Goal: Task Accomplishment & Management: Complete application form

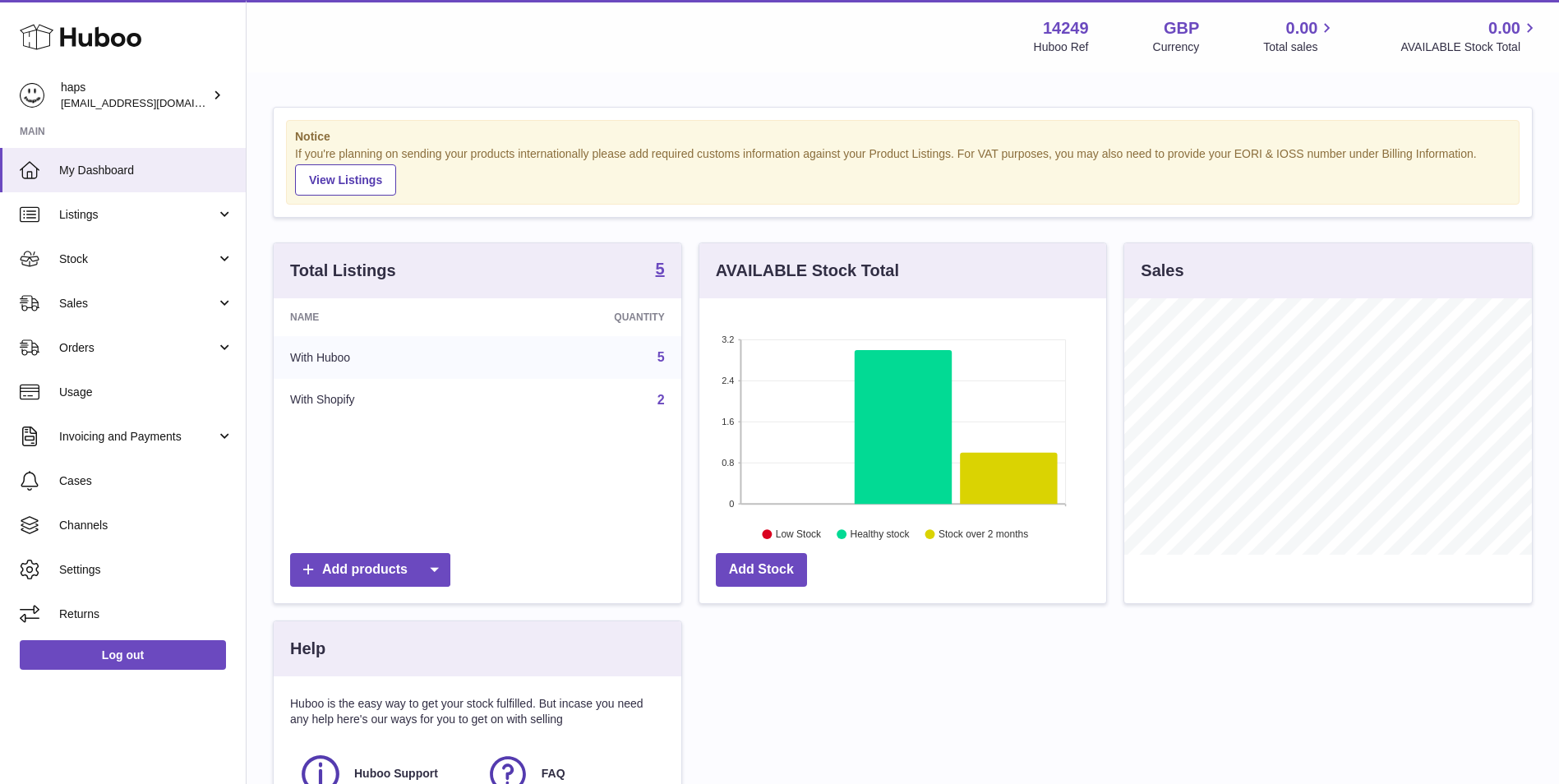
scroll to position [257, 407]
click at [150, 303] on span "Sales" at bounding box center [137, 303] width 157 height 16
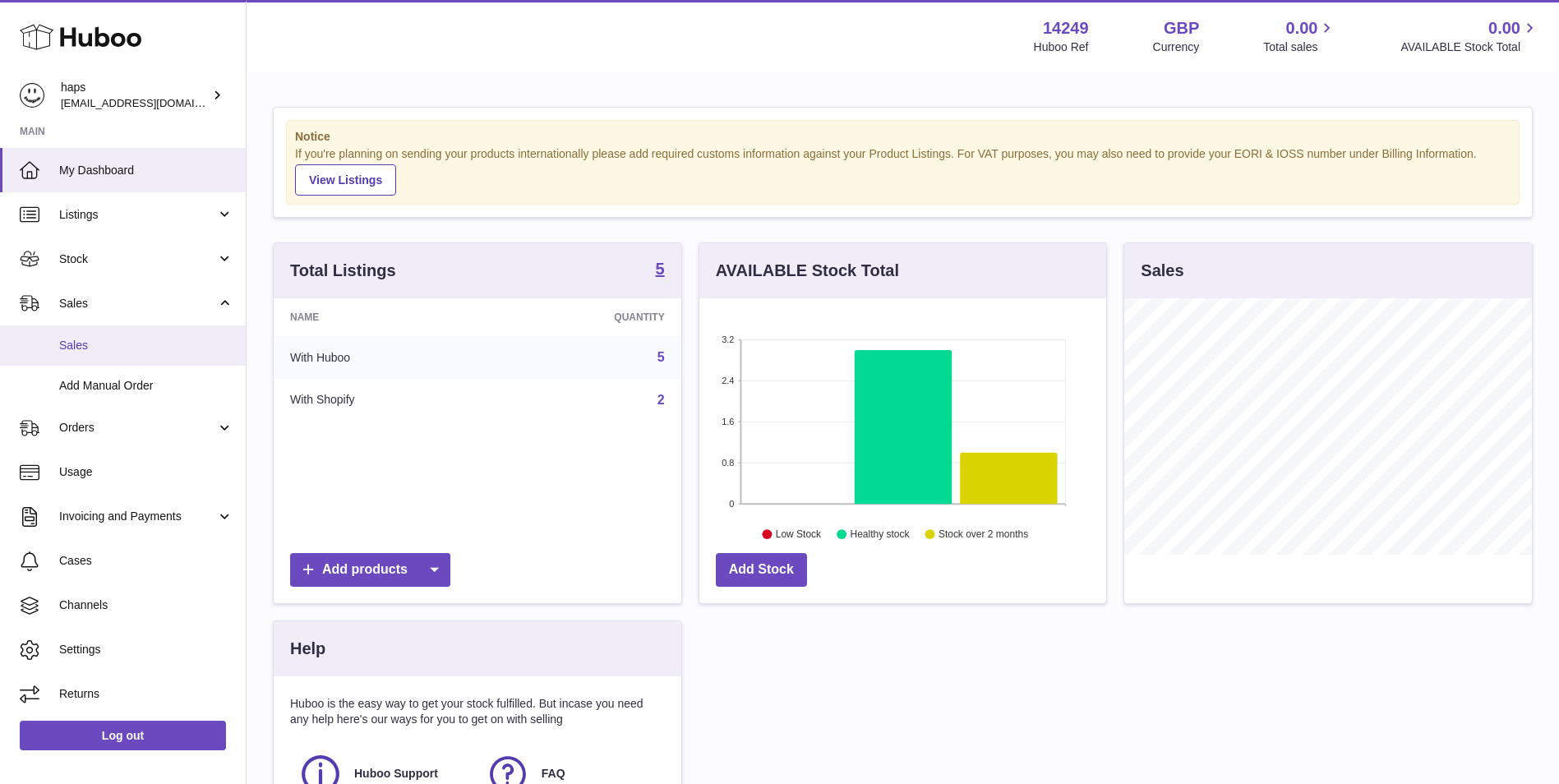
click at [140, 338] on span "Sales" at bounding box center [146, 345] width 174 height 16
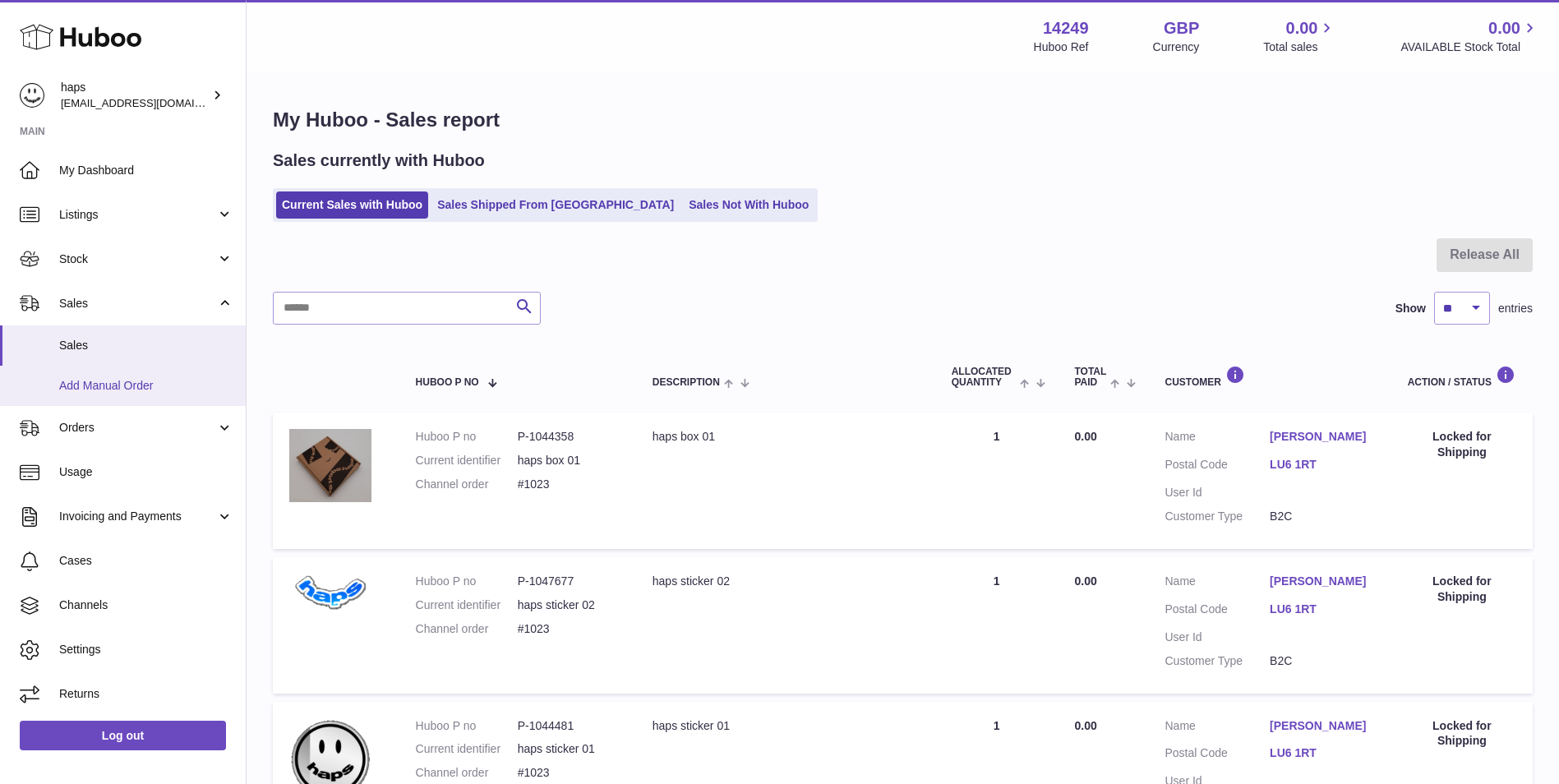
click at [142, 378] on span "Add Manual Order" at bounding box center [146, 386] width 174 height 16
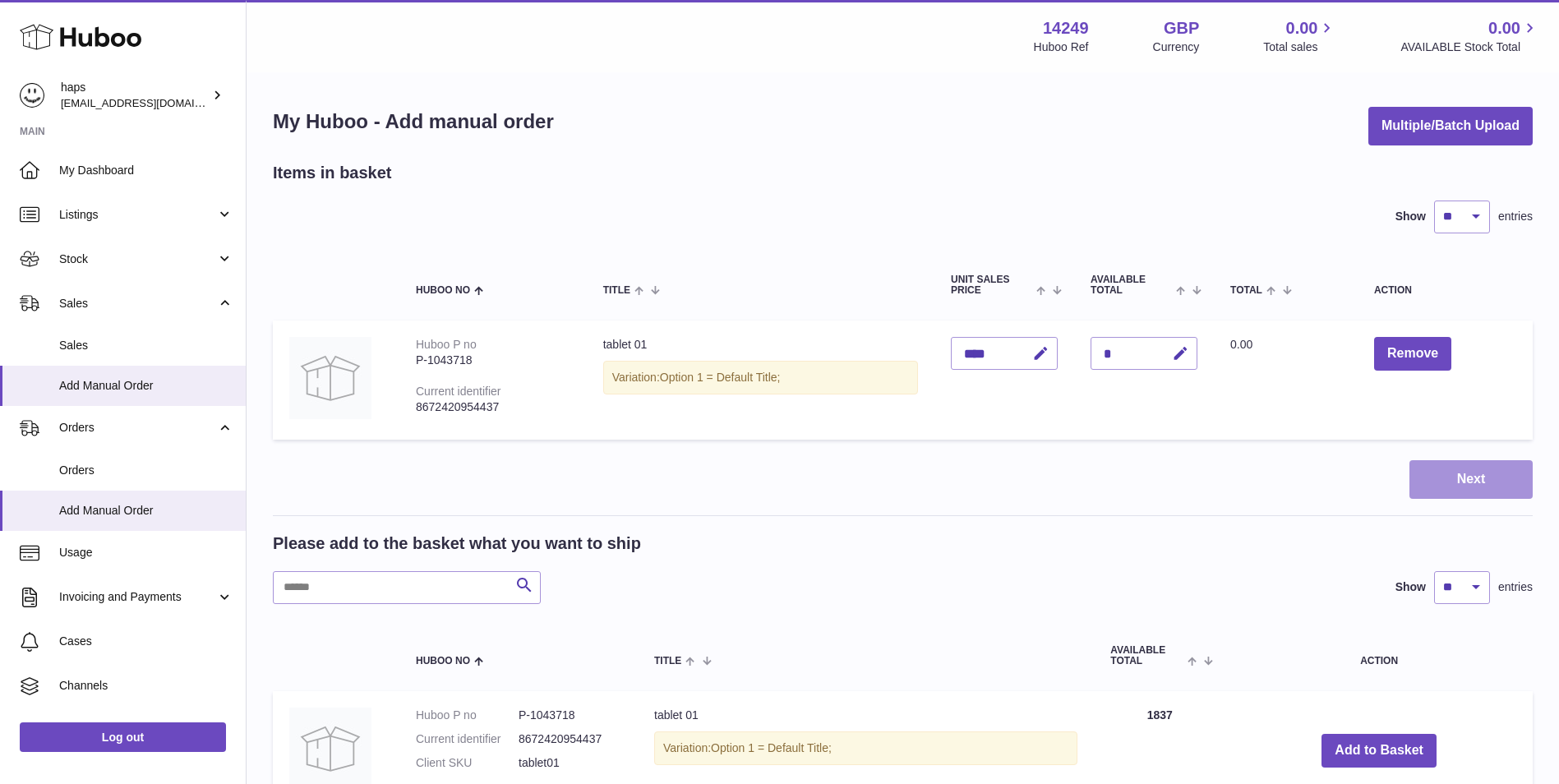
click at [1513, 484] on button "Next" at bounding box center [1471, 480] width 123 height 39
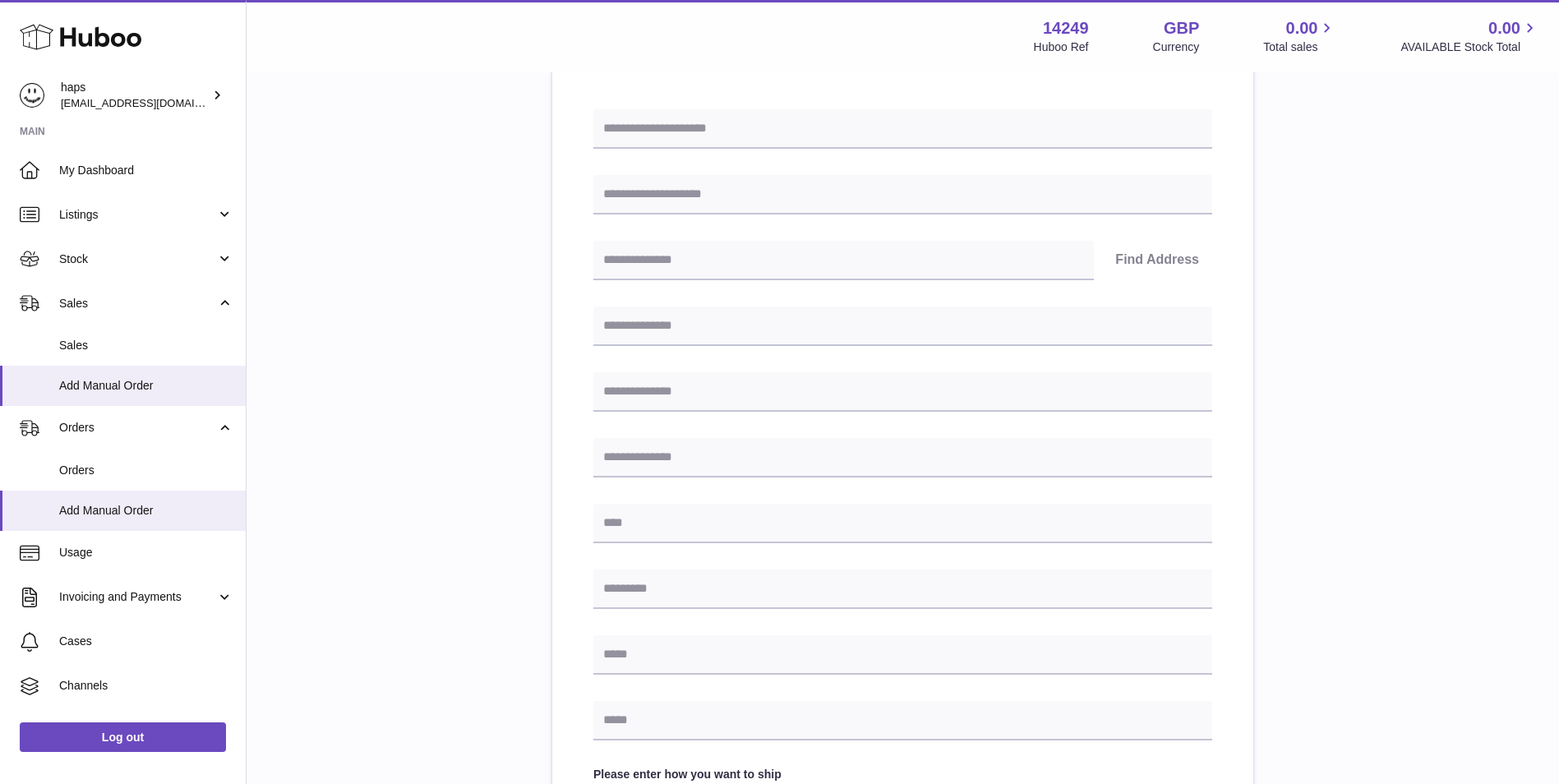
scroll to position [652, 0]
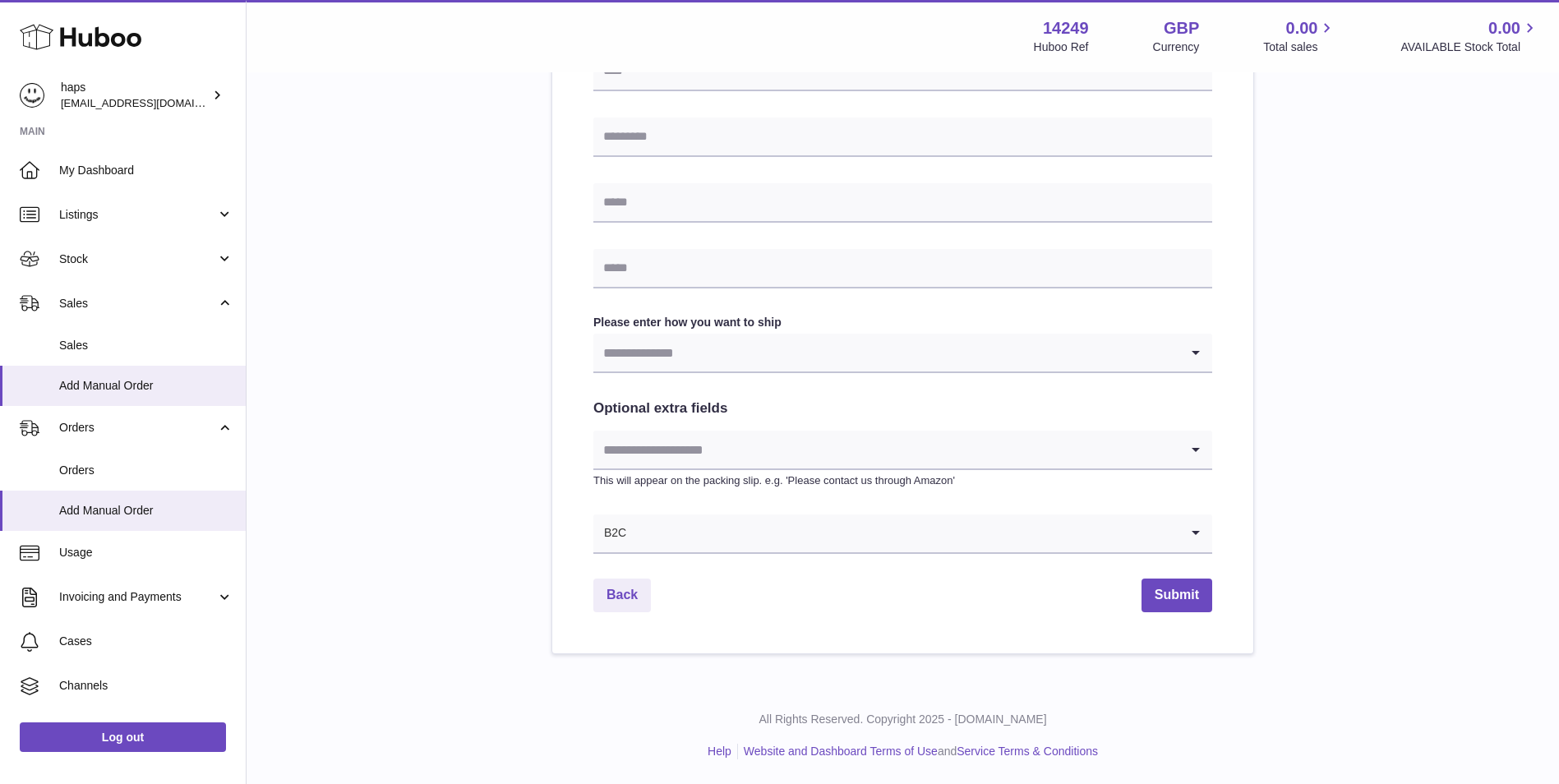
click at [764, 521] on input "Search for option" at bounding box center [904, 533] width 552 height 38
click at [784, 454] on input "Search for option" at bounding box center [886, 449] width 586 height 38
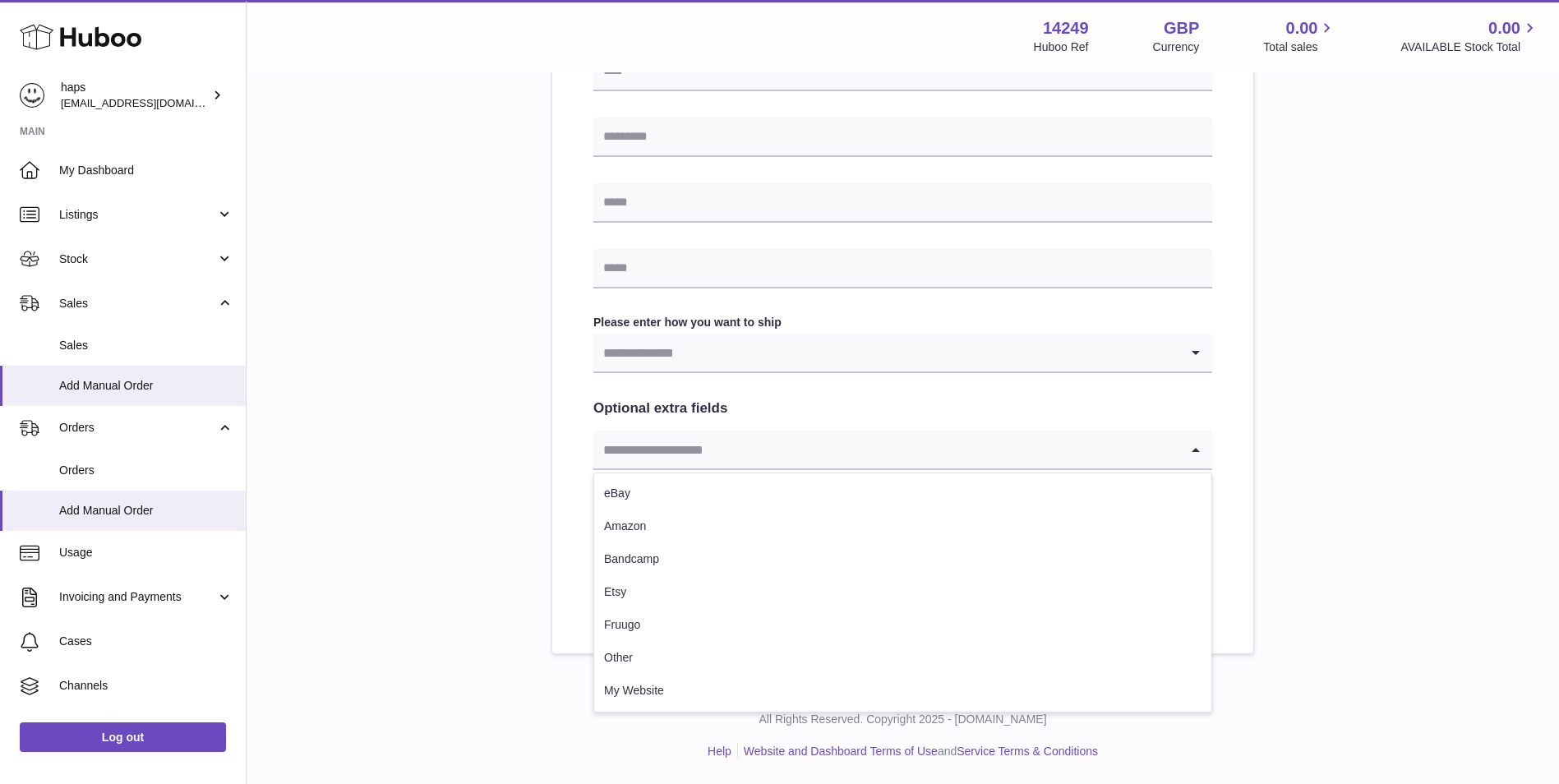
click at [760, 346] on input "Search for option" at bounding box center [886, 352] width 586 height 38
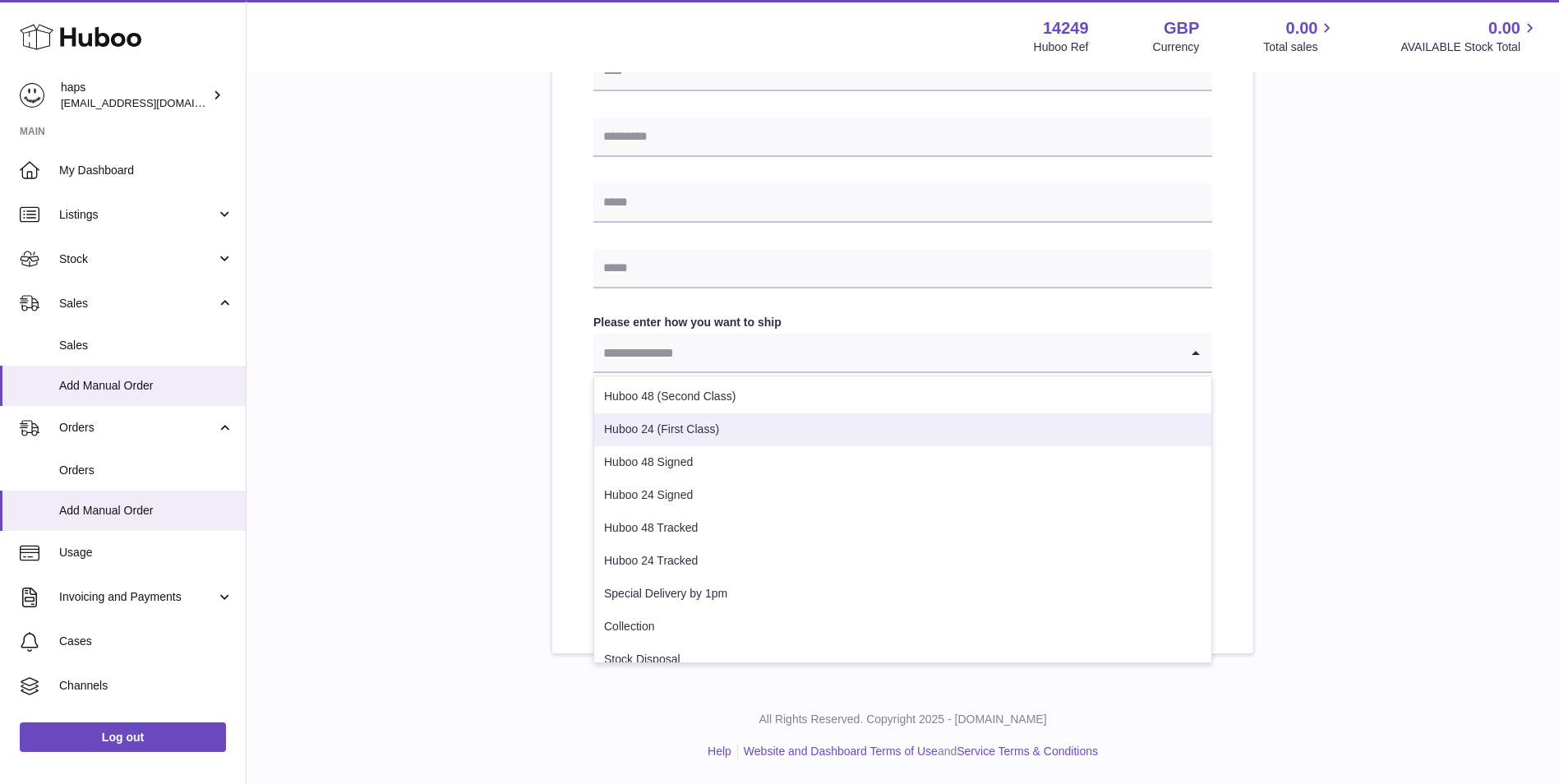
click at [752, 425] on li "Huboo 24 (First Class)" at bounding box center [903, 429] width 617 height 32
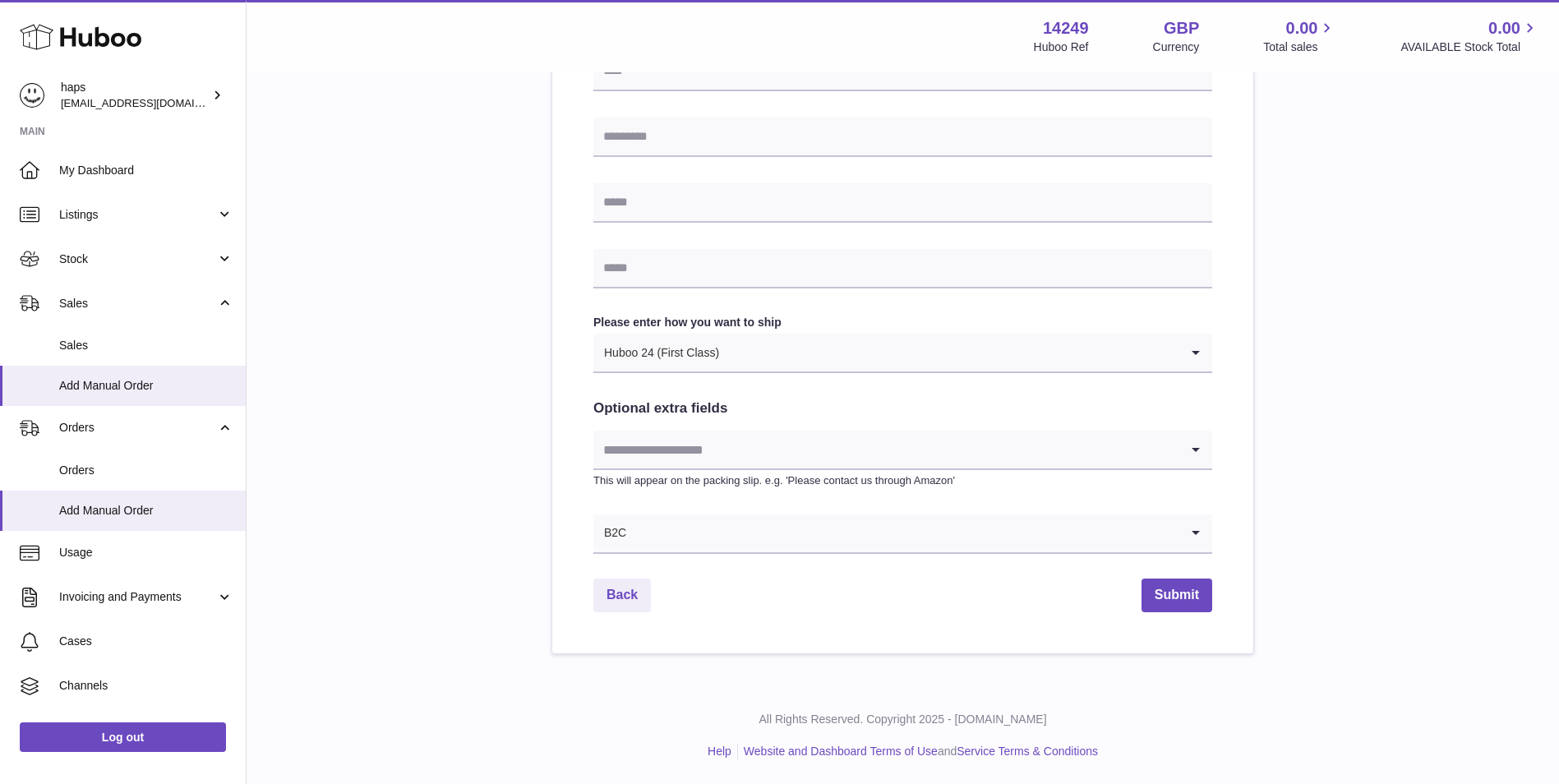
click at [878, 343] on input "Search for option" at bounding box center [950, 352] width 460 height 38
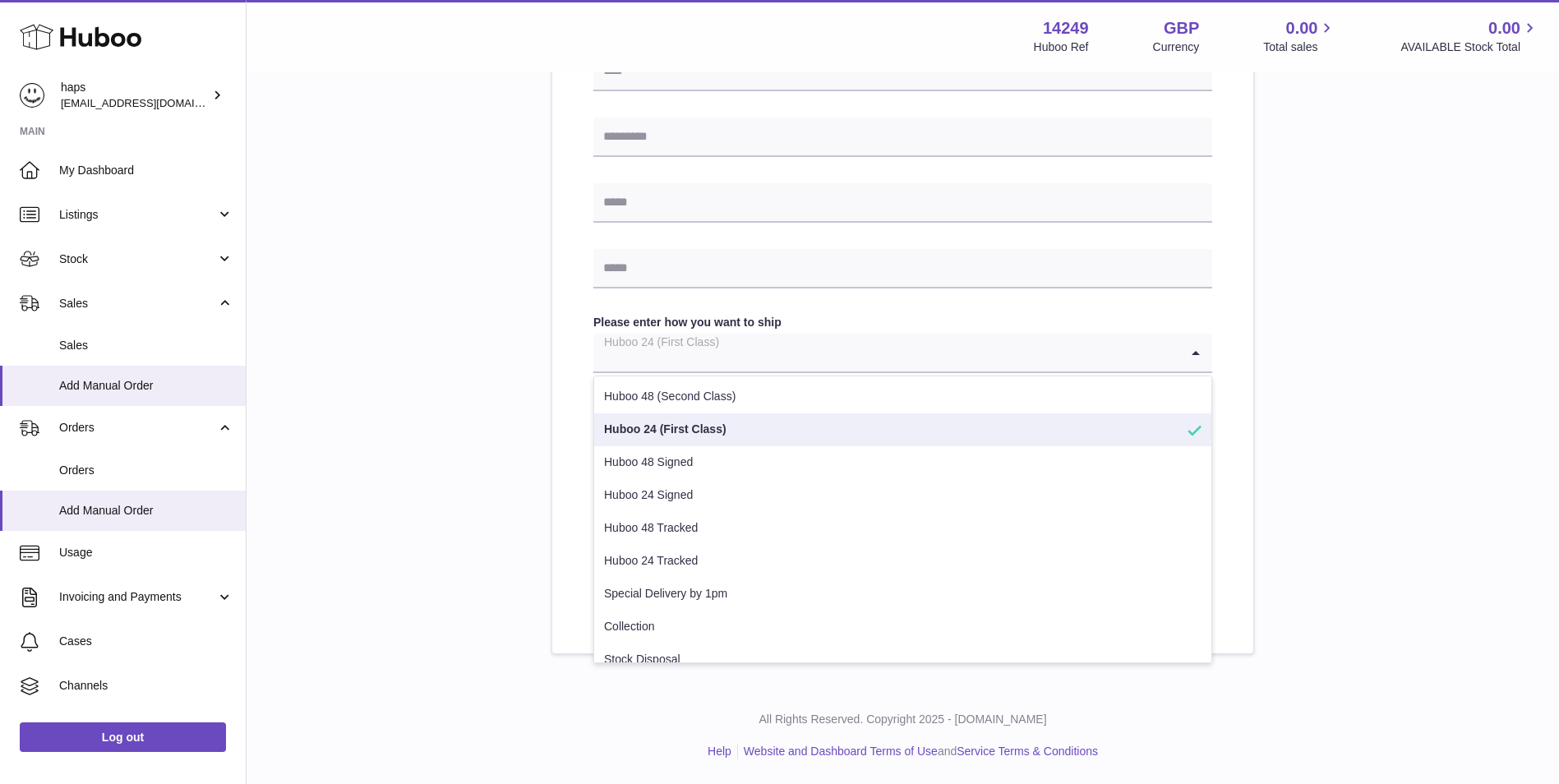
click at [791, 432] on li "Huboo 24 (First Class)" at bounding box center [903, 429] width 617 height 32
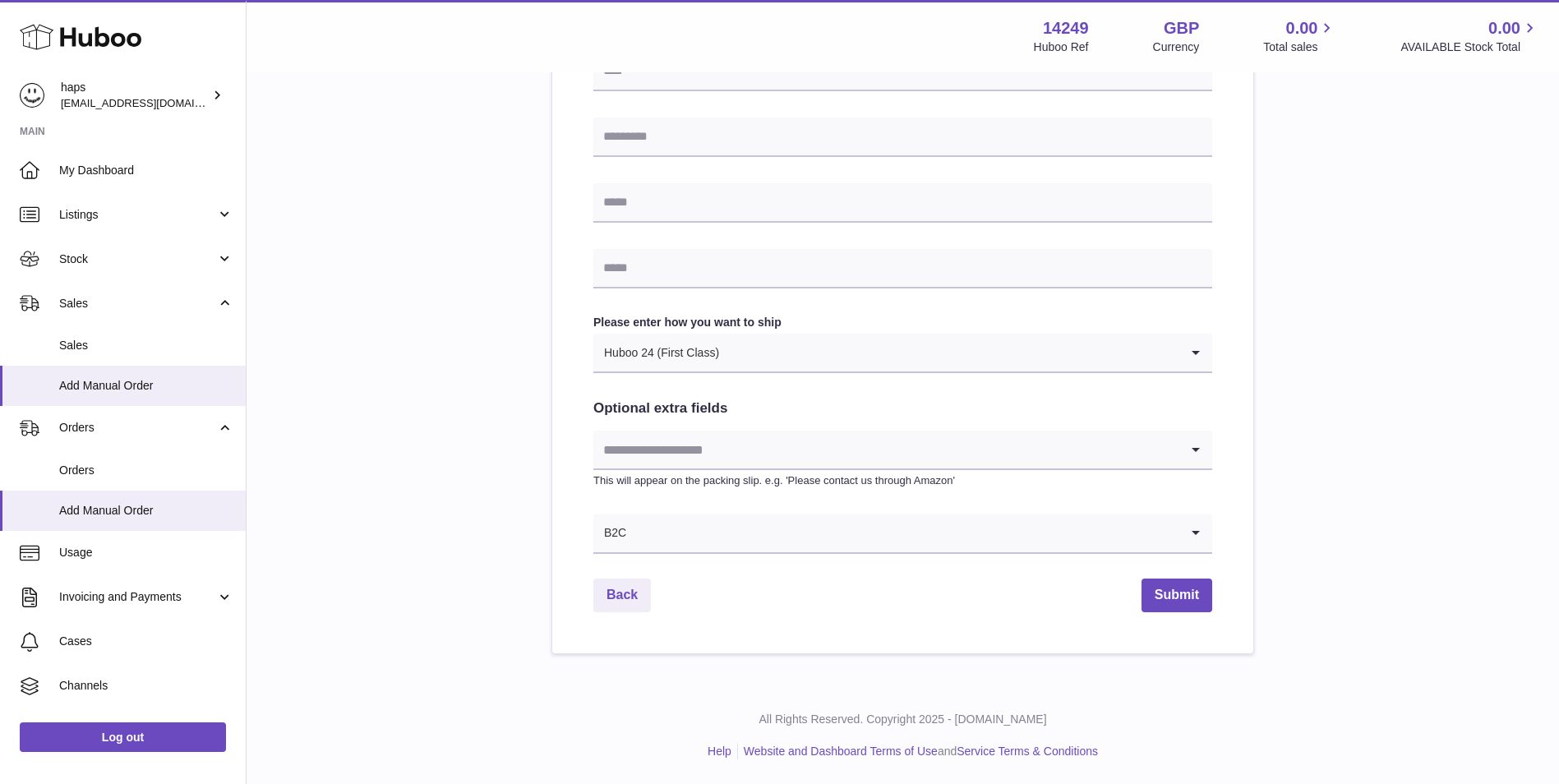
click at [821, 350] on input "Search for option" at bounding box center [950, 352] width 460 height 38
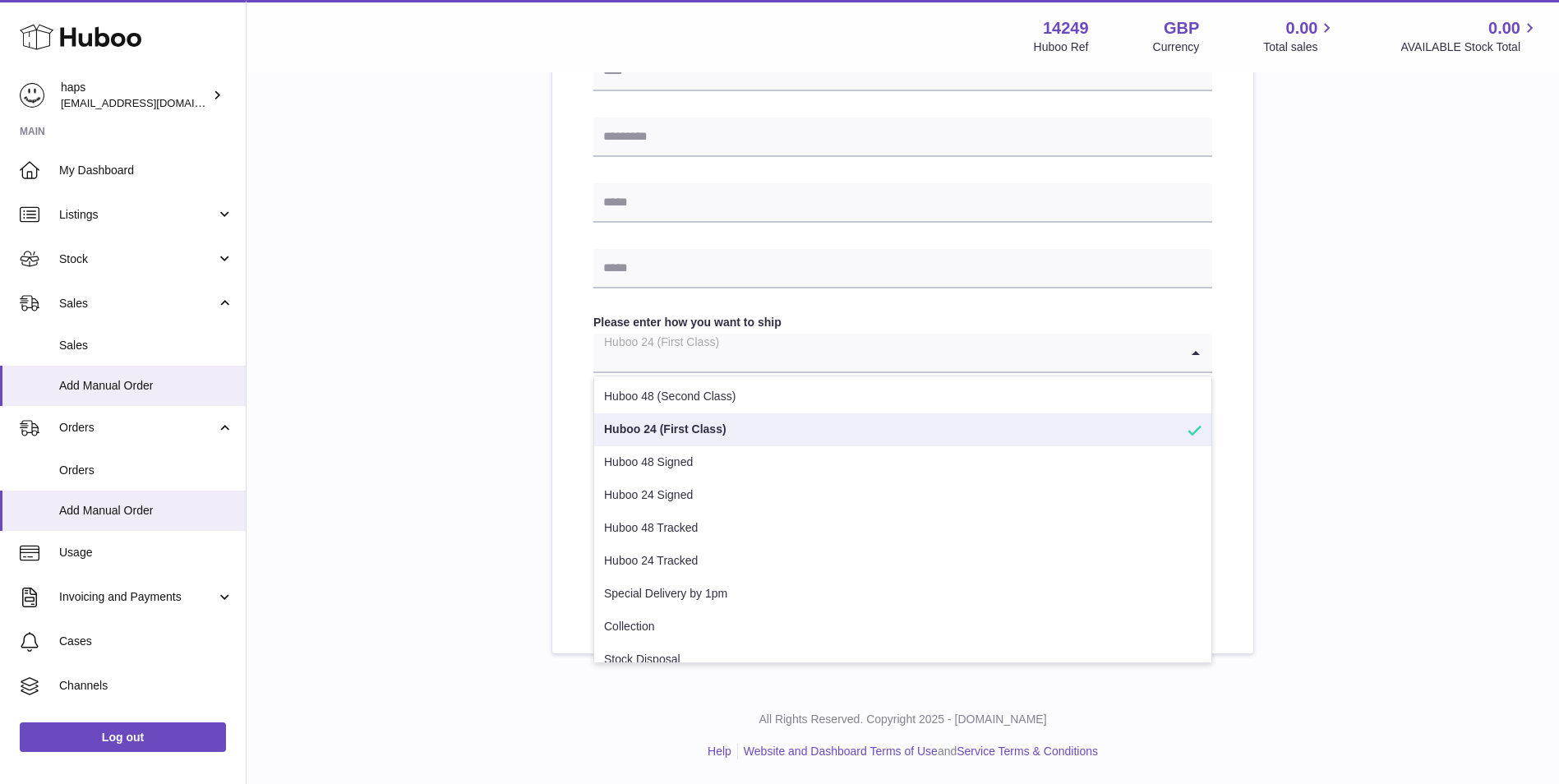
click at [548, 422] on div "Please enter where you want to ship the items [GEOGRAPHIC_DATA] [GEOGRAPHIC_DAT…" at bounding box center [902, 82] width 1260 height 1144
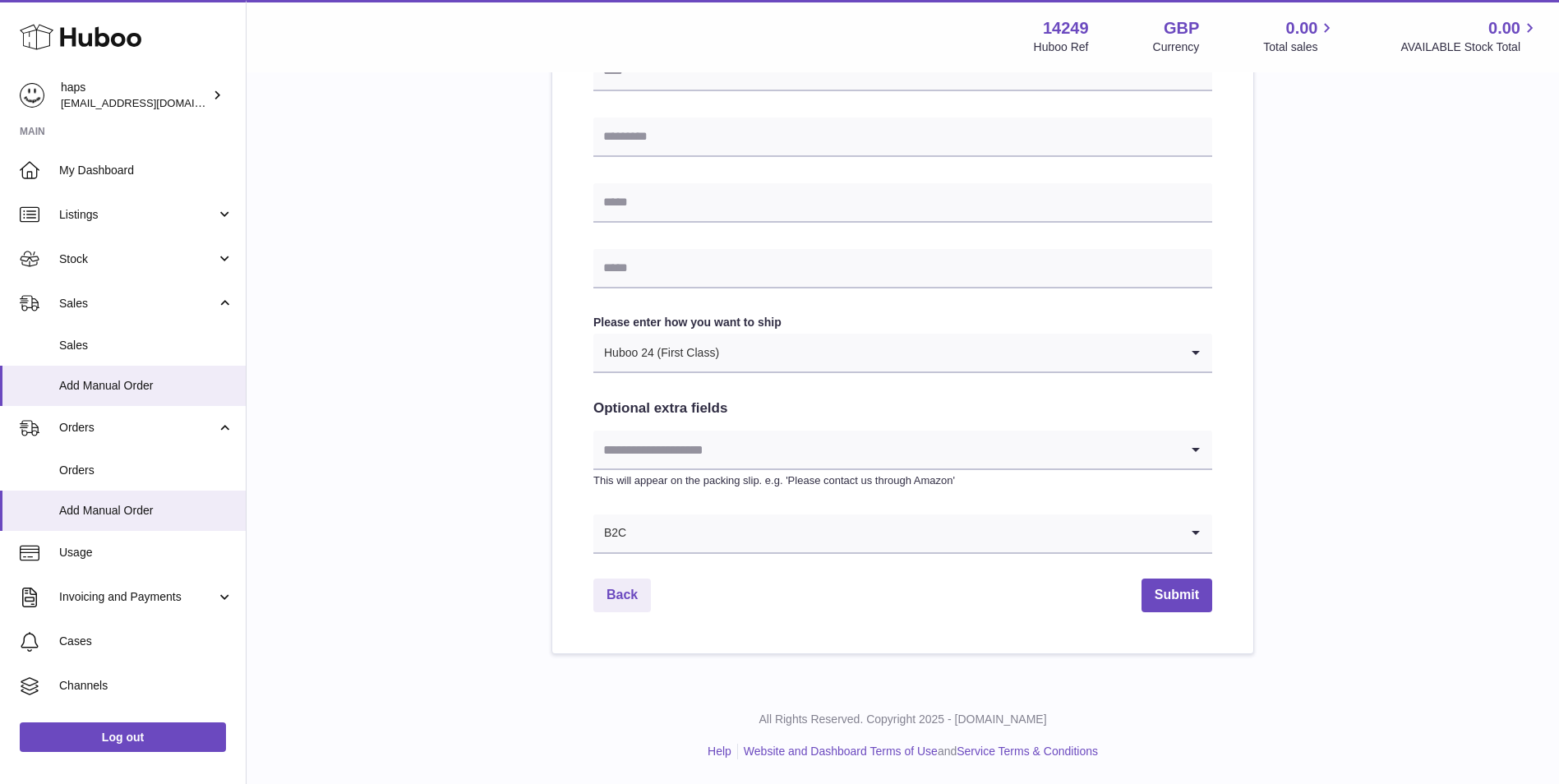
click at [1093, 364] on input "Search for option" at bounding box center [950, 352] width 460 height 38
click at [941, 374] on div "Find Address Please enter how you want to ship Huboo 24 (First Class) Loading..…" at bounding box center [903, 105] width 619 height 896
click at [938, 369] on input "Search for option" at bounding box center [950, 352] width 460 height 38
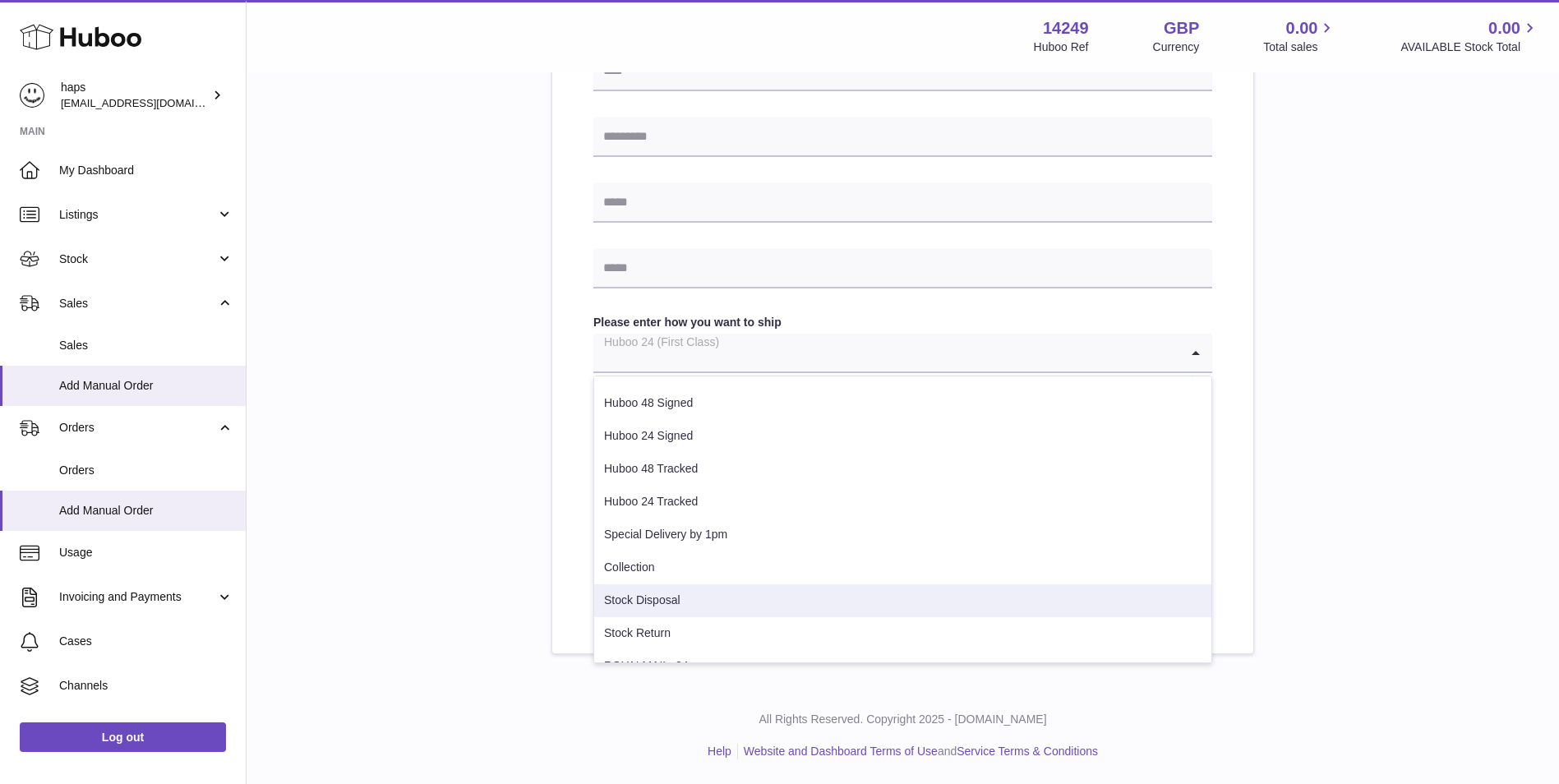
scroll to position [83, 0]
